Goal: Browse casually: Explore the website without a specific task or goal

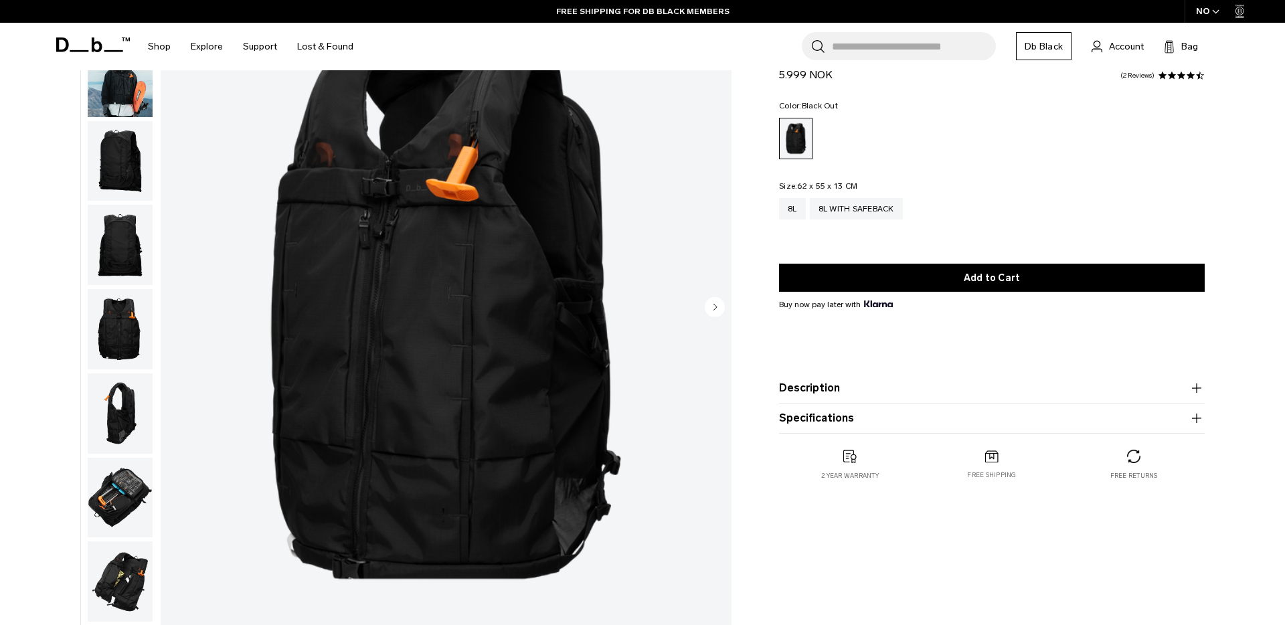
scroll to position [130, 0]
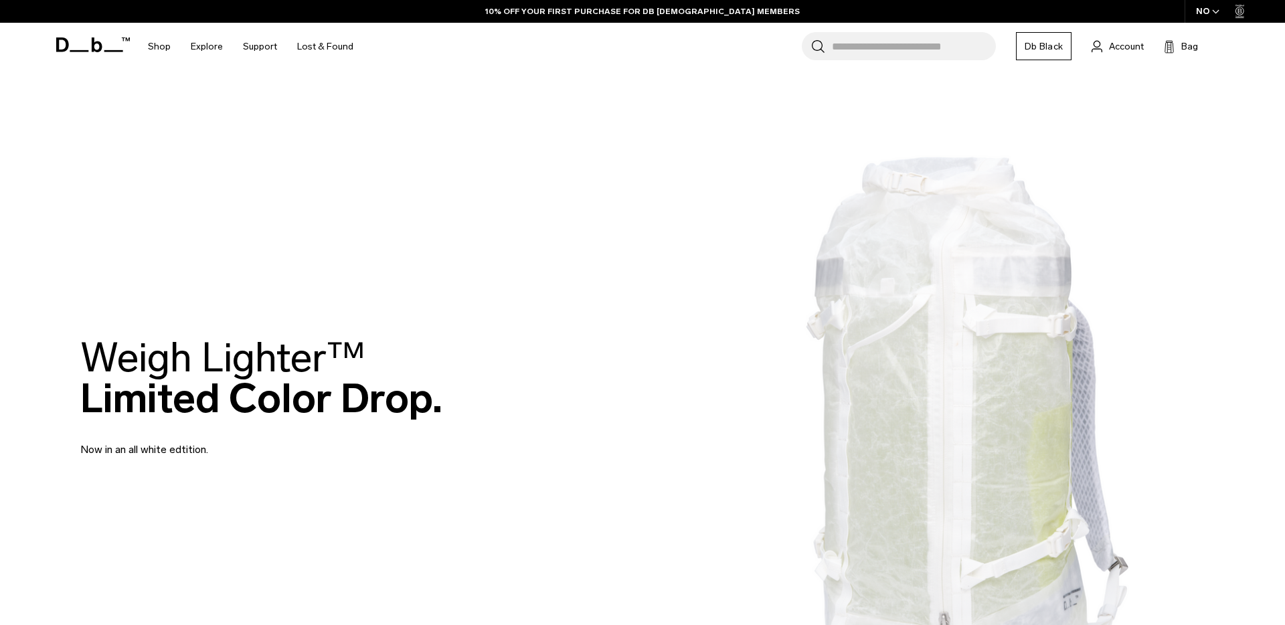
click at [306, 223] on img at bounding box center [642, 398] width 1285 height 796
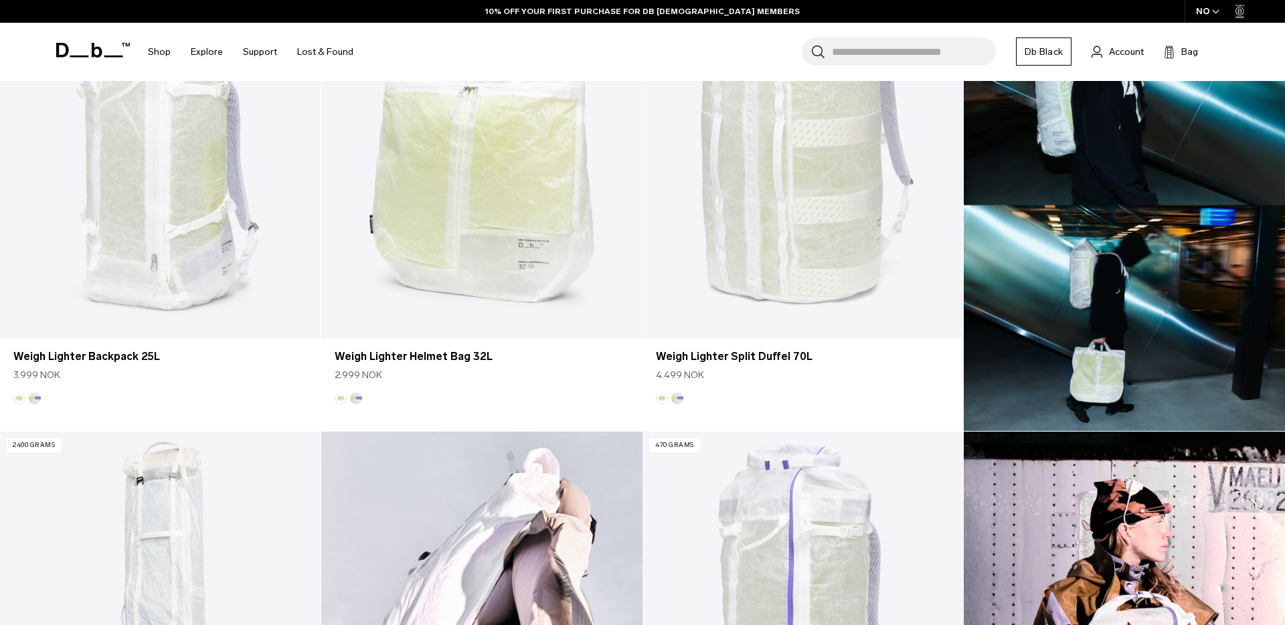
scroll to position [387, 0]
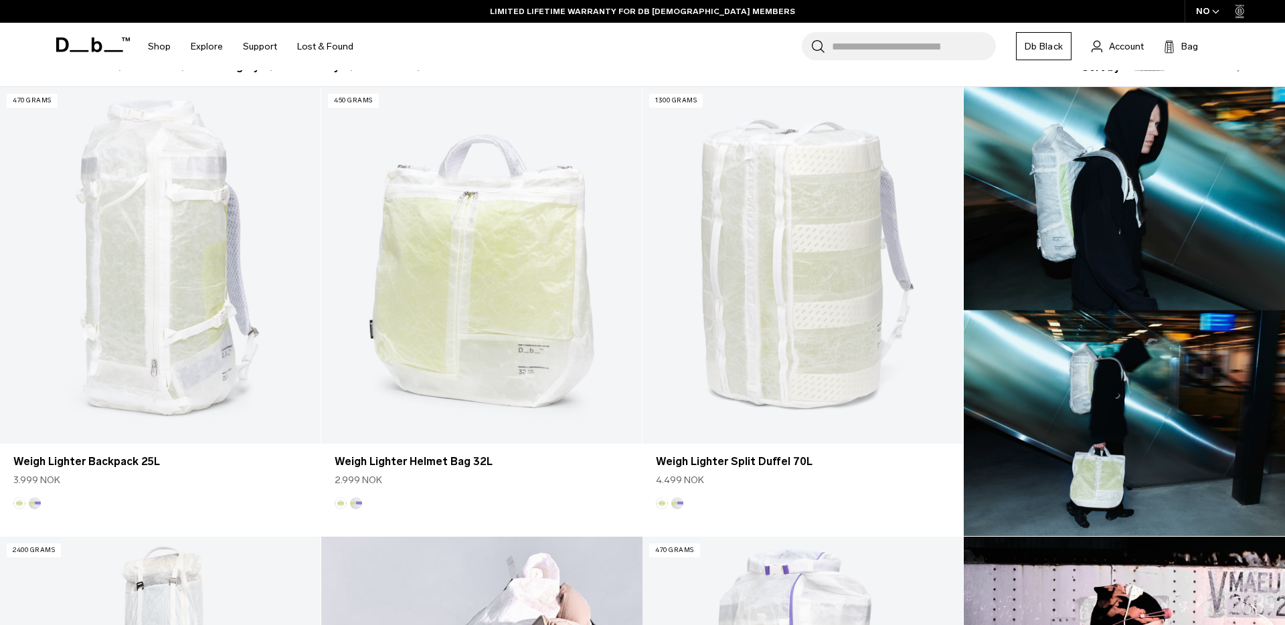
click at [91, 46] on icon at bounding box center [93, 44] width 74 height 15
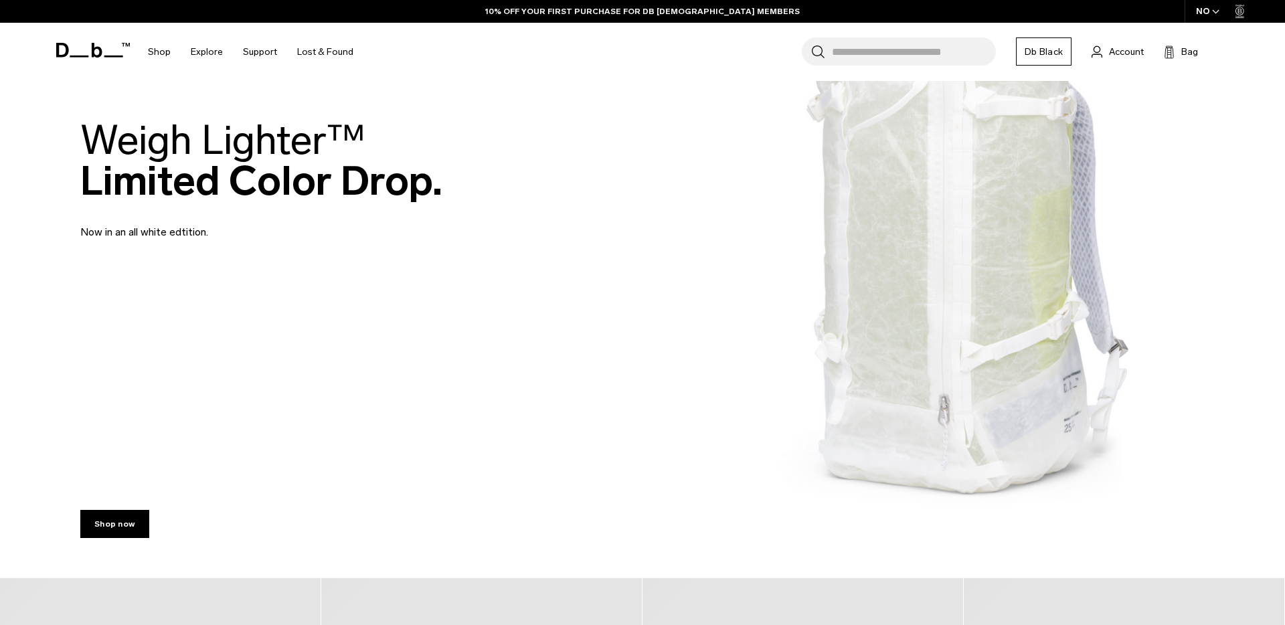
click at [274, 357] on img at bounding box center [642, 181] width 1285 height 796
